Goal: Complete application form

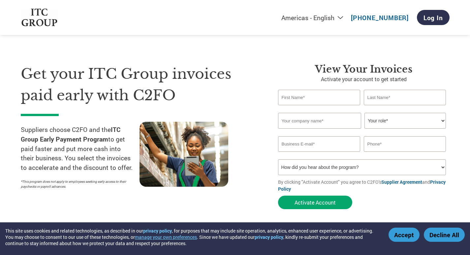
click at [310, 94] on input "text" at bounding box center [319, 97] width 82 height 15
type input "[PERSON_NAME]"
type input "SHAH"
type input "ANAND FILTERS"
click at [385, 117] on select "Your role* CFO Controller Credit Manager Finance Director Treasurer CEO Preside…" at bounding box center [404, 121] width 81 height 16
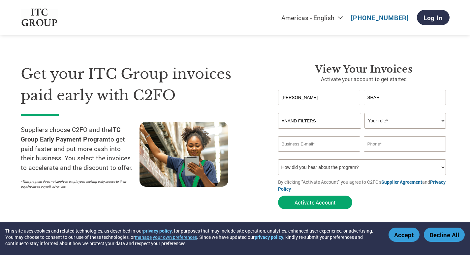
select select "CFO"
click at [364, 113] on select "Your role* CFO Controller Credit Manager Finance Director Treasurer CEO Preside…" at bounding box center [404, 121] width 81 height 16
click at [318, 144] on input "email" at bounding box center [319, 143] width 82 height 15
type input "[EMAIL_ADDRESS][DOMAIN_NAME]"
type input "9879070581"
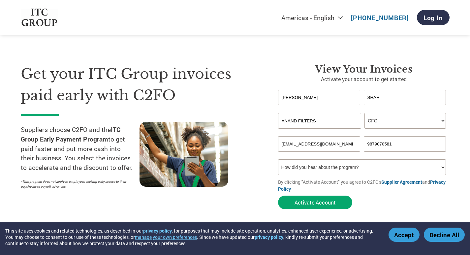
click at [320, 169] on select "How did you hear about the program? Received a letter Email Social Media Online…" at bounding box center [362, 167] width 168 height 16
select select "Email"
click at [278, 159] on select "How did you hear about the program? Received a letter Email Social Media Online…" at bounding box center [362, 167] width 168 height 16
click at [298, 200] on button "Activate Account" at bounding box center [315, 202] width 74 height 14
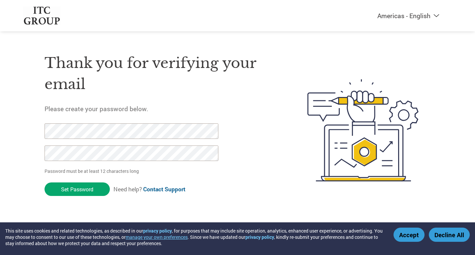
click at [412, 231] on button "Accept" at bounding box center [408, 234] width 31 height 14
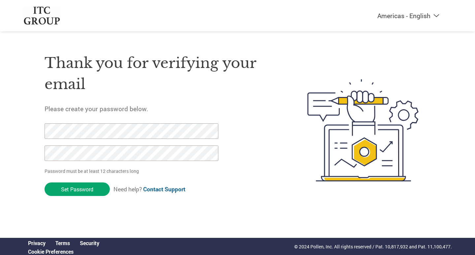
click at [44, 182] on input "Set Password" at bounding box center [76, 189] width 65 height 14
click at [82, 187] on input "Set Password" at bounding box center [76, 189] width 65 height 14
